Goal: Task Accomplishment & Management: Use online tool/utility

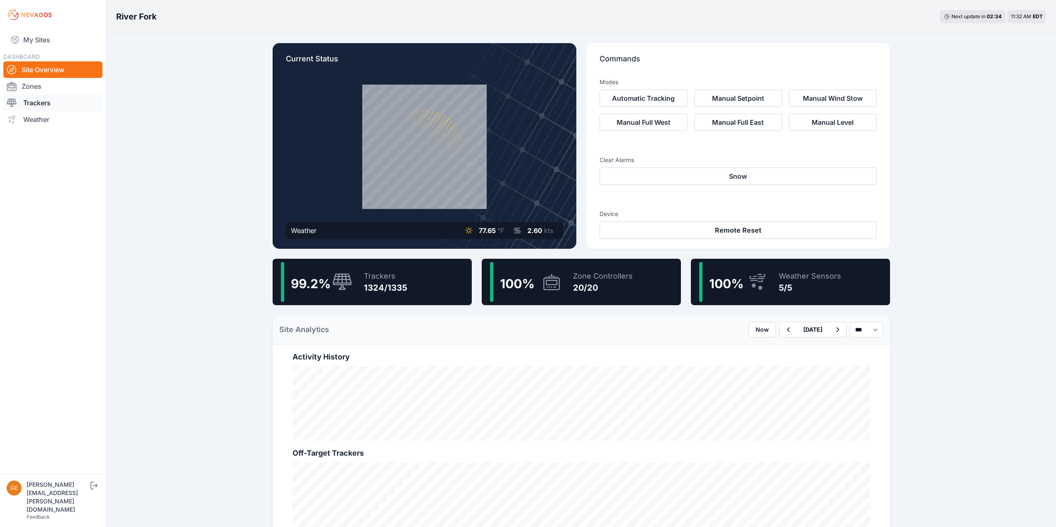
drag, startPoint x: 0, startPoint y: 0, endPoint x: 29, endPoint y: 103, distance: 107.3
click at [29, 103] on link "Trackers" at bounding box center [52, 103] width 99 height 17
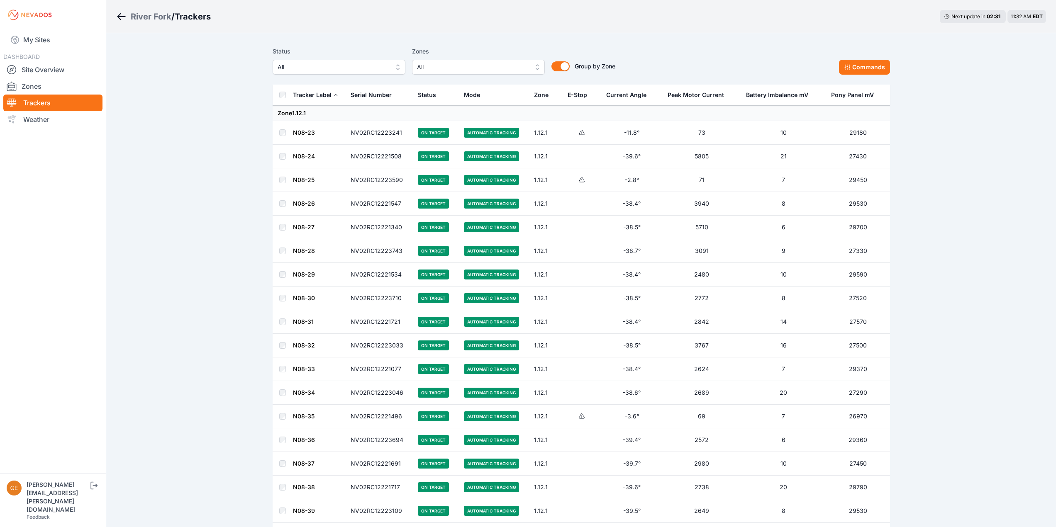
click at [473, 73] on button "All" at bounding box center [478, 67] width 133 height 15
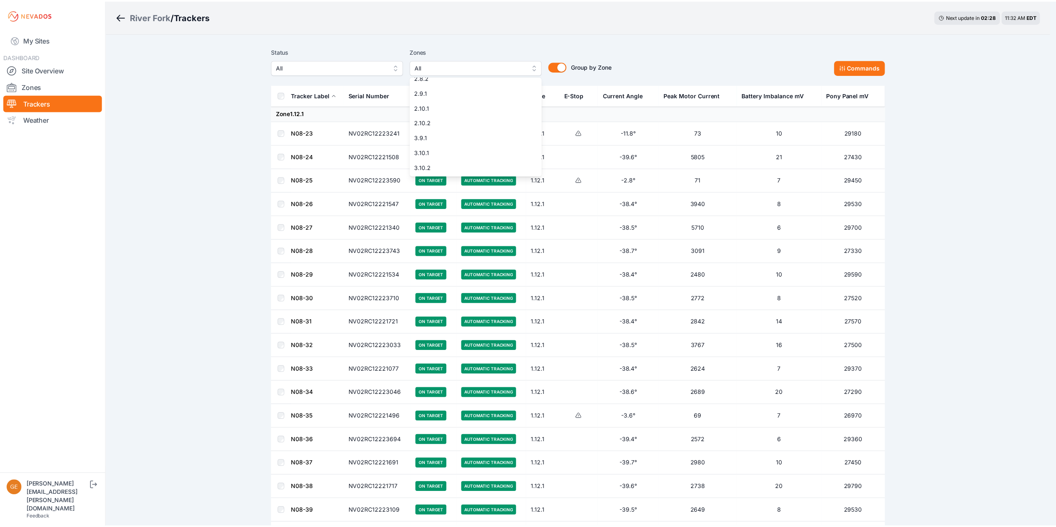
scroll to position [202, 0]
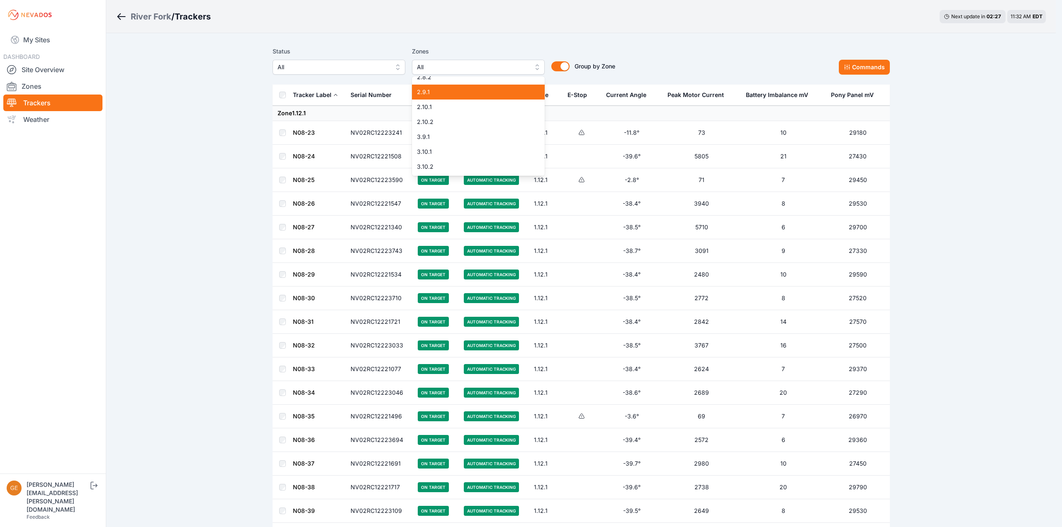
click at [447, 87] on div "2.9.1" at bounding box center [478, 92] width 133 height 15
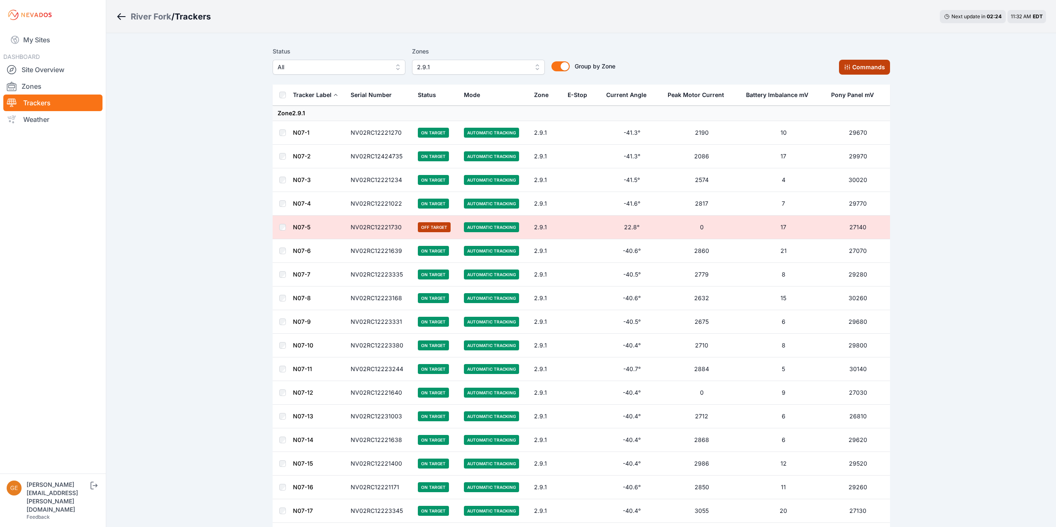
click at [865, 65] on button "Commands" at bounding box center [864, 67] width 51 height 15
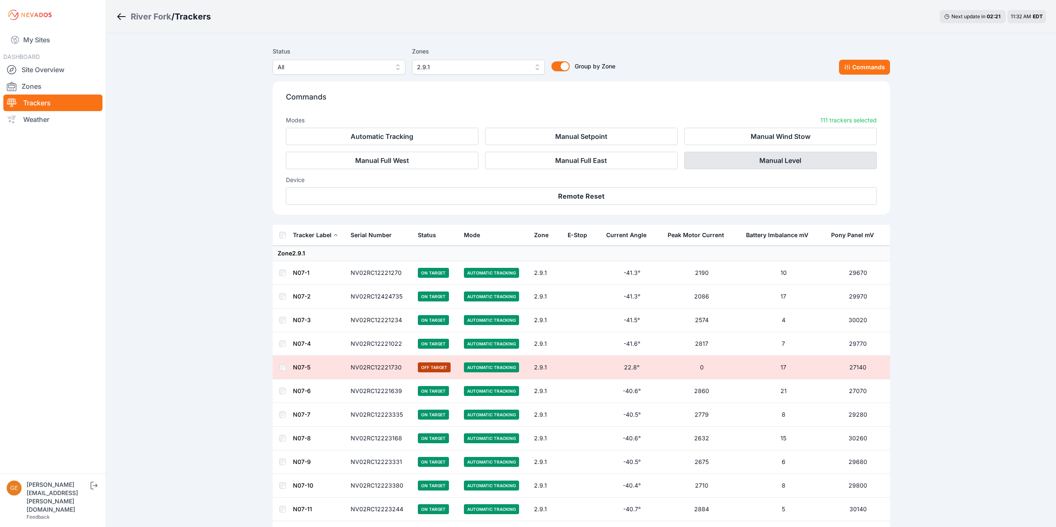
click at [771, 159] on button "Manual Level" at bounding box center [780, 160] width 192 height 17
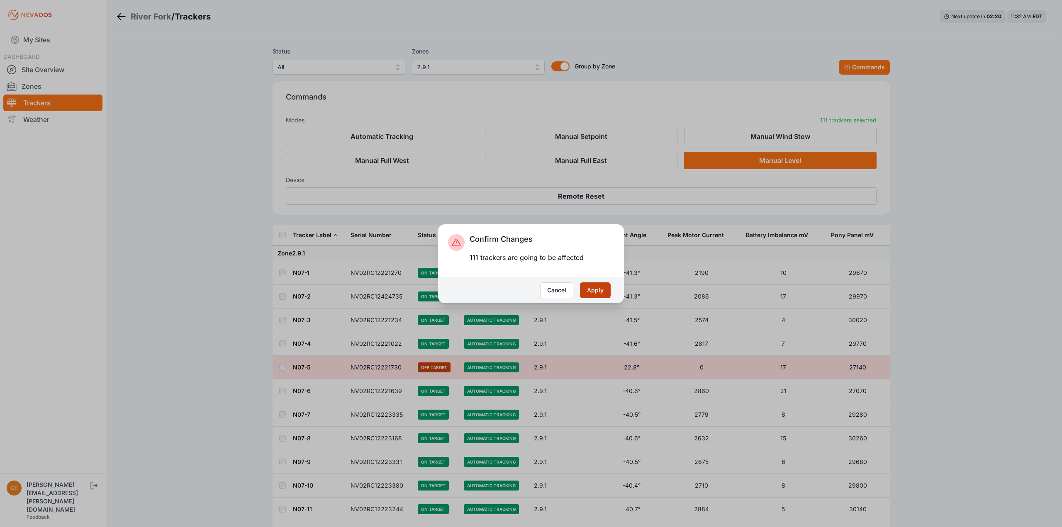
click at [583, 292] on button "Apply" at bounding box center [595, 290] width 31 height 16
